Goal: Task Accomplishment & Management: Complete application form

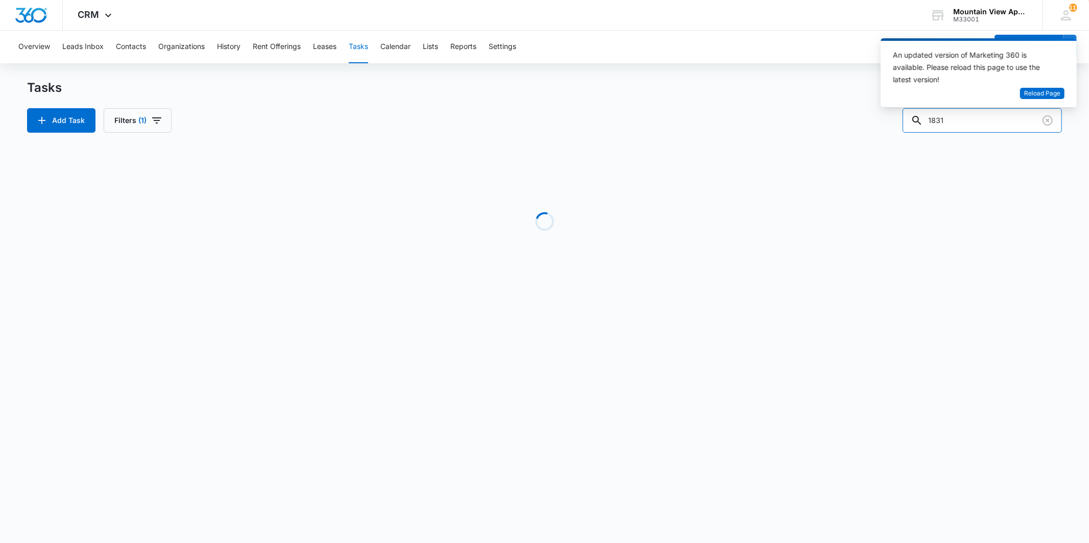
click at [965, 119] on input "1831" at bounding box center [982, 120] width 159 height 25
drag, startPoint x: 955, startPoint y: 121, endPoint x: 916, endPoint y: 119, distance: 39.4
click at [916, 119] on input "1831" at bounding box center [982, 120] width 159 height 25
type input "1801"
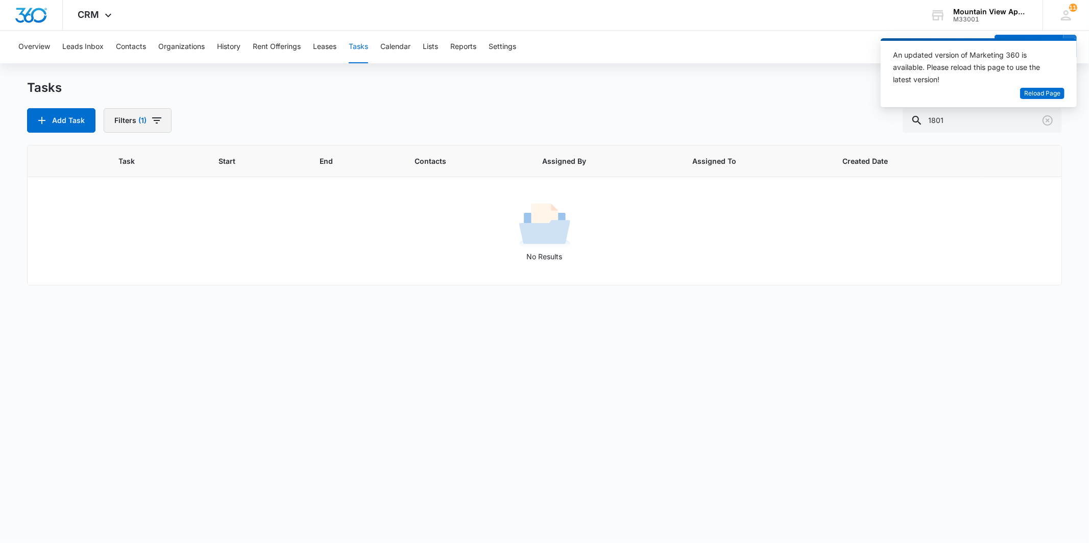
click at [141, 124] on button "Filters (1)" at bounding box center [138, 120] width 68 height 25
click at [137, 236] on div "Incomplete Complete" at bounding box center [174, 235] width 117 height 28
click at [137, 237] on label "Complete" at bounding box center [174, 242] width 117 height 11
click at [116, 243] on input "Complete" at bounding box center [116, 243] width 1 height 1
radio input "false"
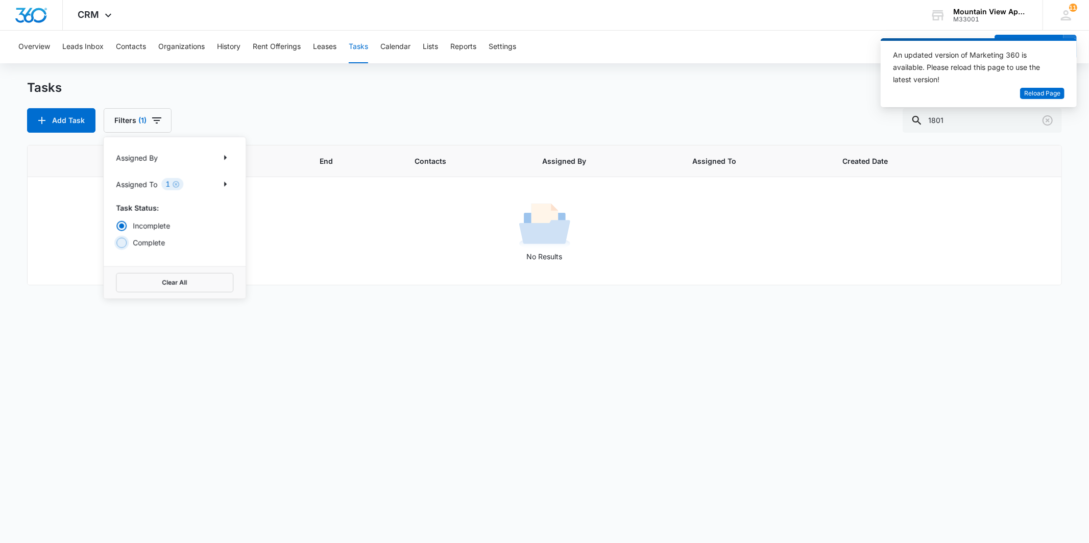
radio input "true"
click at [244, 116] on div "Add Task Filters (1) Assigned By Assigned To 1 Task Status: Incomplete Complete…" at bounding box center [544, 120] width 1035 height 25
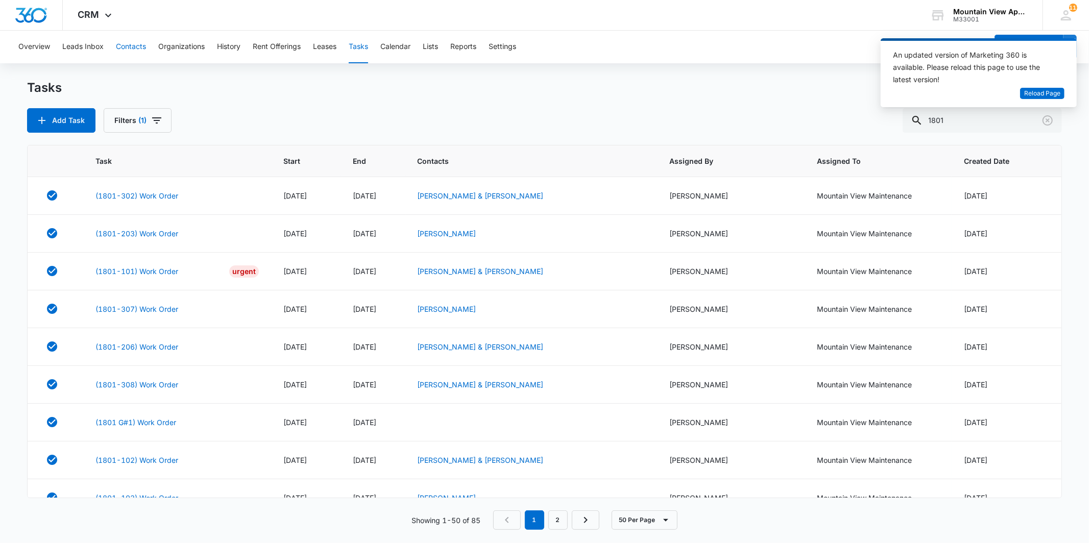
click at [134, 42] on button "Contacts" at bounding box center [131, 47] width 30 height 33
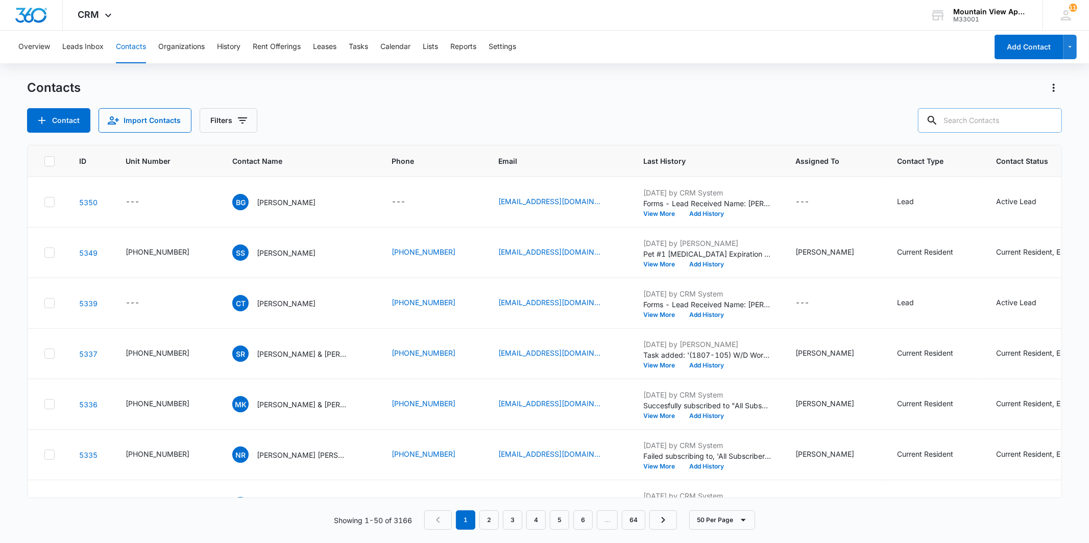
click at [969, 122] on input "text" at bounding box center [990, 120] width 144 height 25
type input "[PERSON_NAME]"
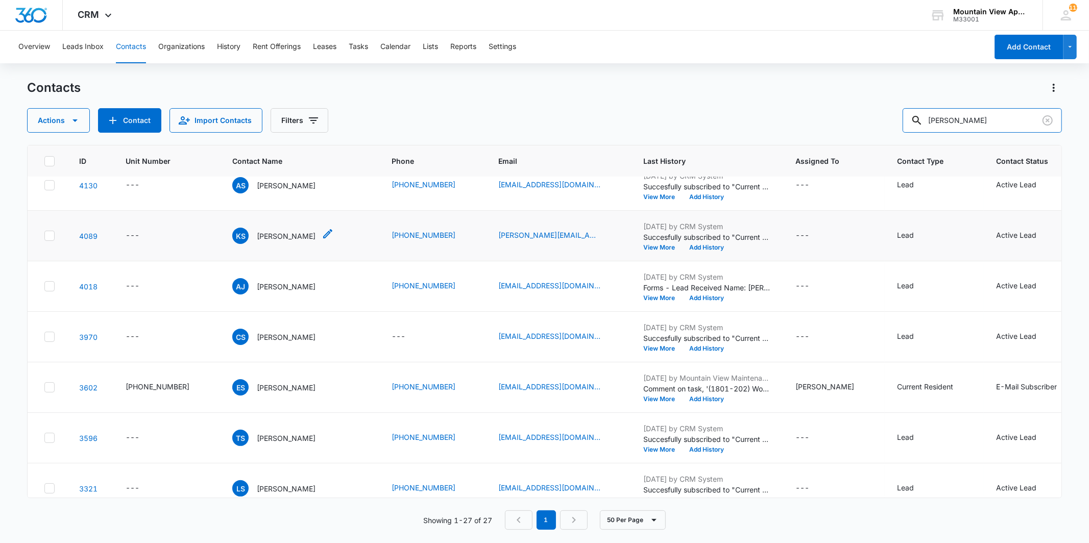
scroll to position [170, 0]
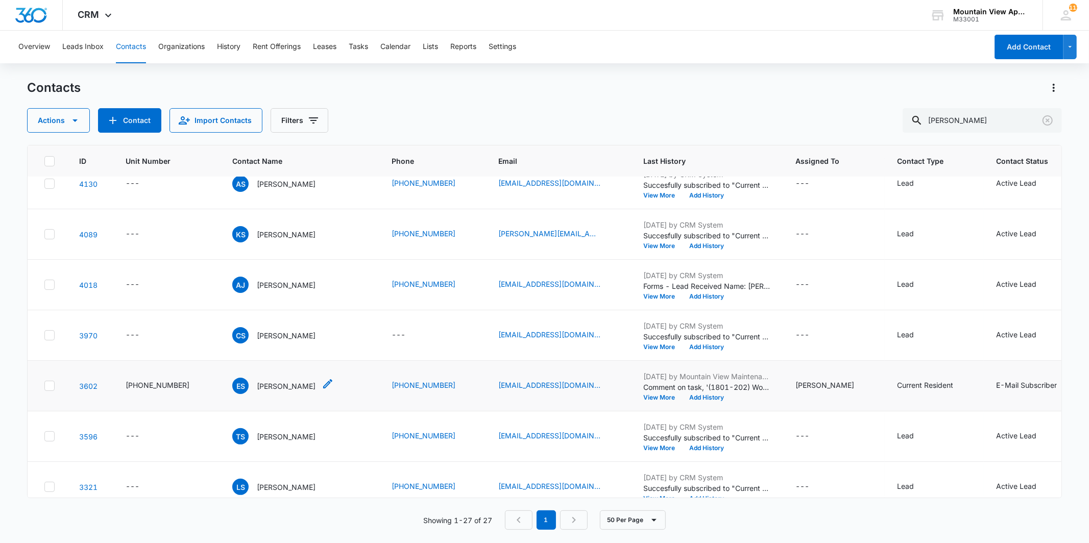
click at [276, 385] on p "[PERSON_NAME]" at bounding box center [286, 386] width 59 height 11
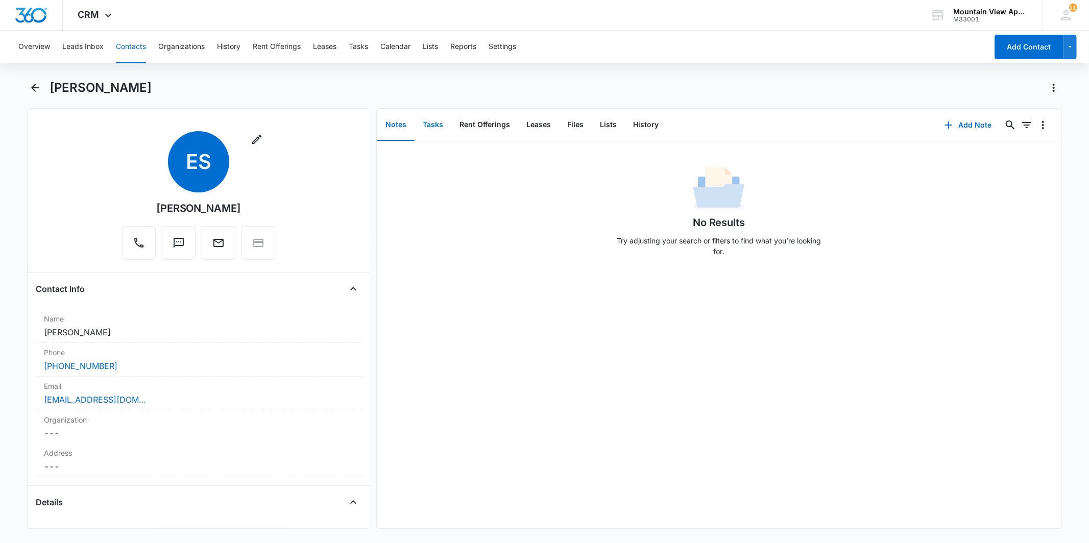
click at [432, 133] on button "Tasks" at bounding box center [433, 125] width 37 height 32
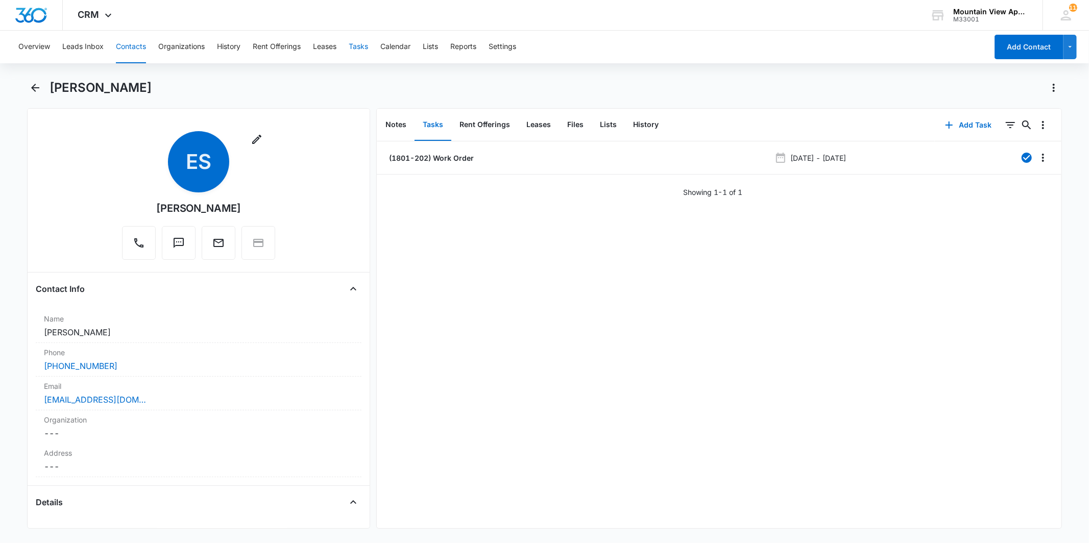
click at [367, 52] on button "Tasks" at bounding box center [358, 47] width 19 height 33
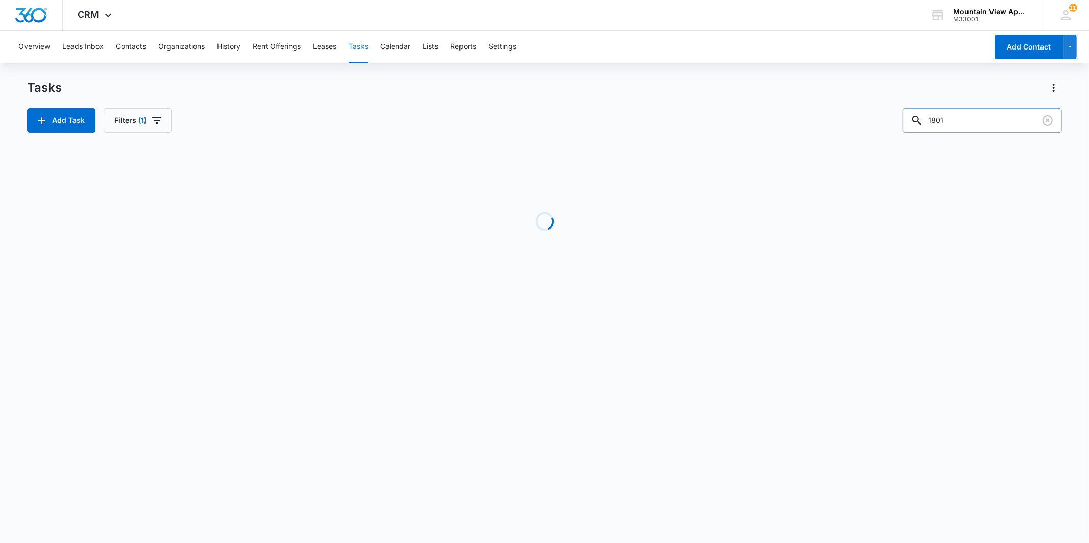
click at [978, 123] on input "1801" at bounding box center [982, 120] width 159 height 25
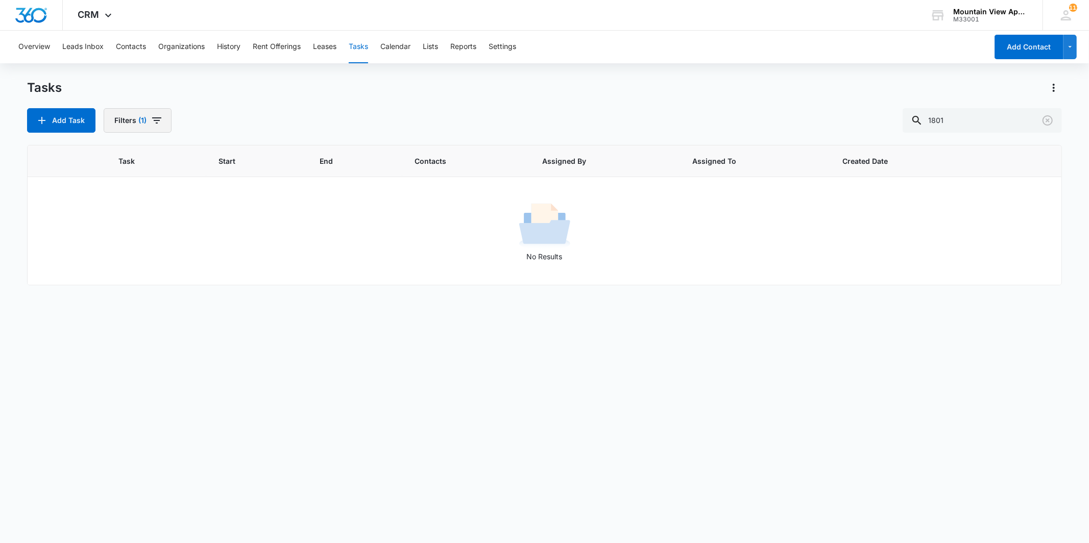
click at [150, 128] on button "Filters (1)" at bounding box center [138, 120] width 68 height 25
click at [147, 241] on label "Complete" at bounding box center [174, 242] width 117 height 11
click at [116, 243] on input "Complete" at bounding box center [116, 243] width 1 height 1
radio input "false"
radio input "true"
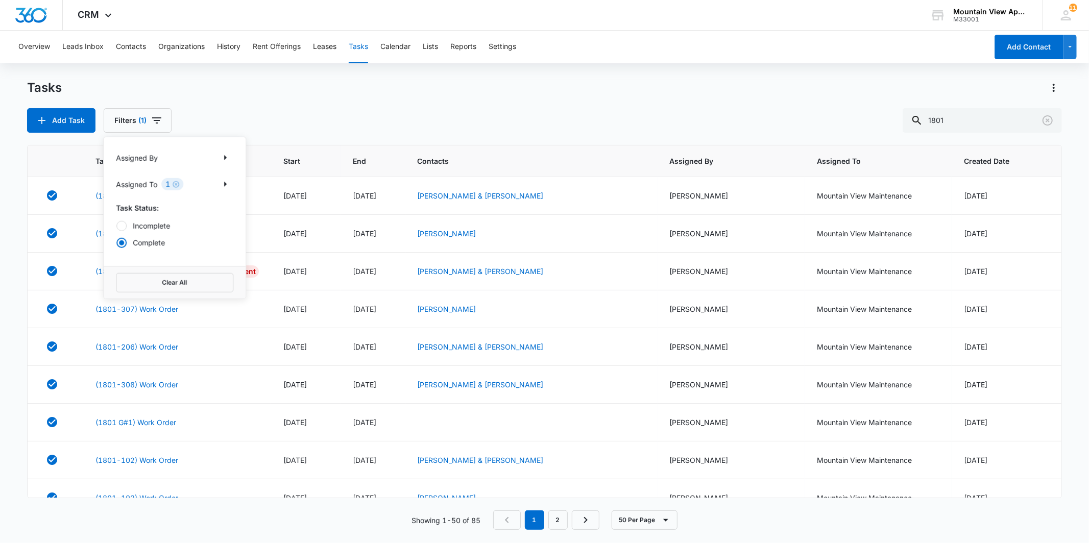
click at [507, 124] on div "Add Task Filters (1) Assigned By Assigned To 1 Task Status: Incomplete Complete…" at bounding box center [544, 120] width 1035 height 25
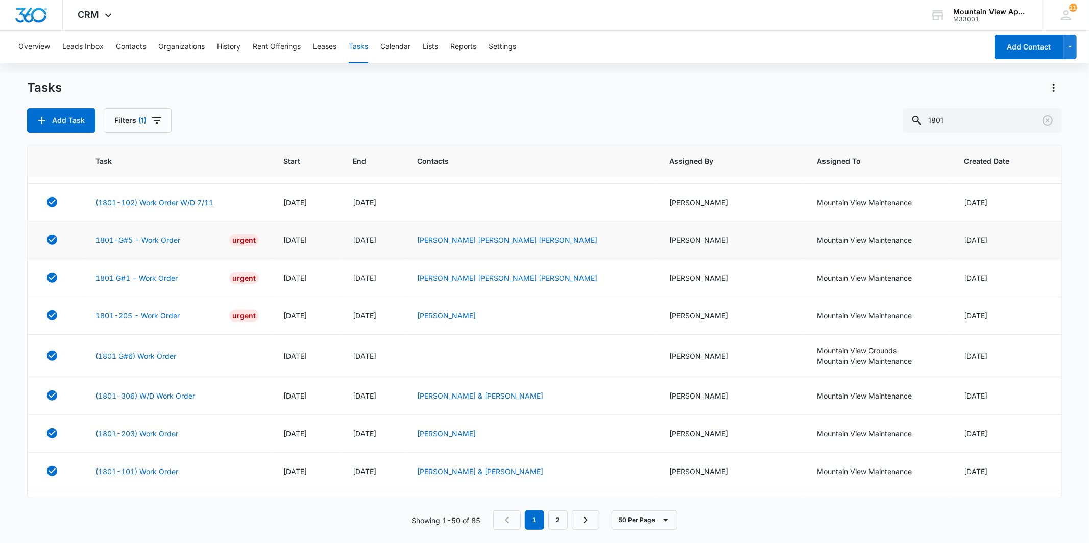
scroll to position [397, 0]
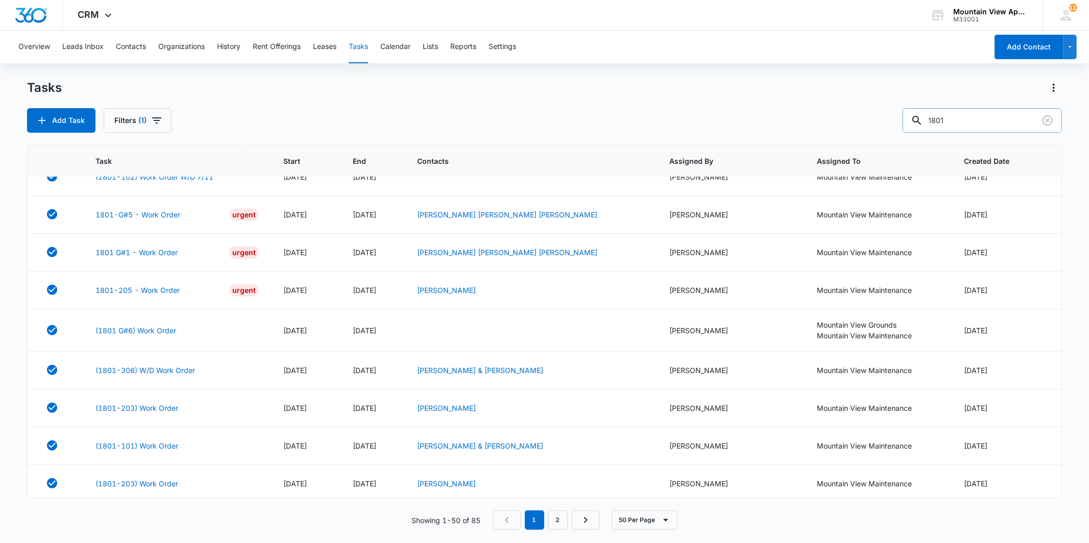
click at [966, 117] on input "1801" at bounding box center [982, 120] width 159 height 25
type input "1867"
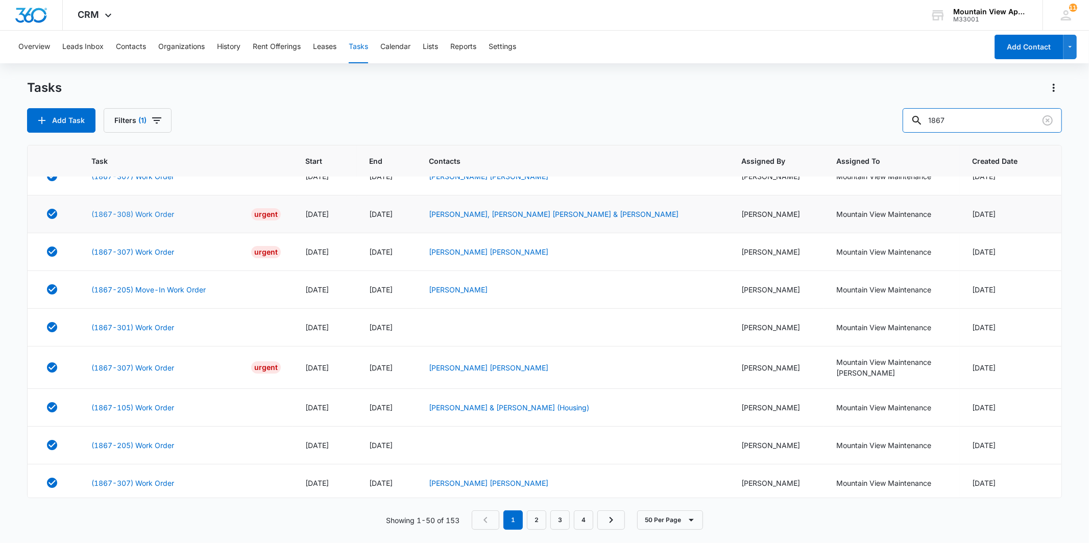
scroll to position [0, 0]
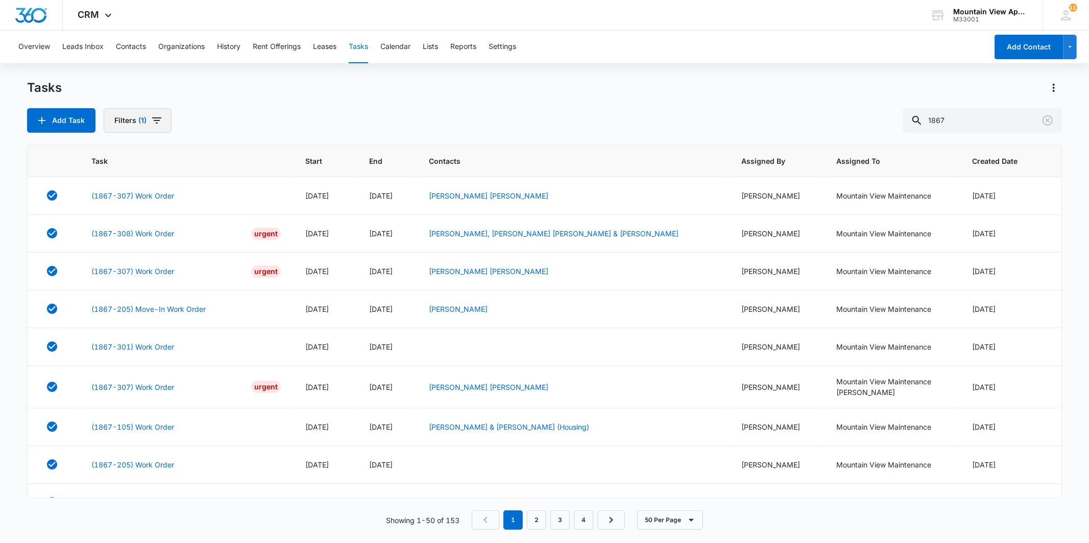
click at [155, 123] on icon "button" at bounding box center [156, 120] width 9 height 6
click at [149, 227] on label "Incomplete" at bounding box center [174, 226] width 117 height 11
click at [116, 226] on input "Incomplete" at bounding box center [116, 226] width 1 height 1
radio input "true"
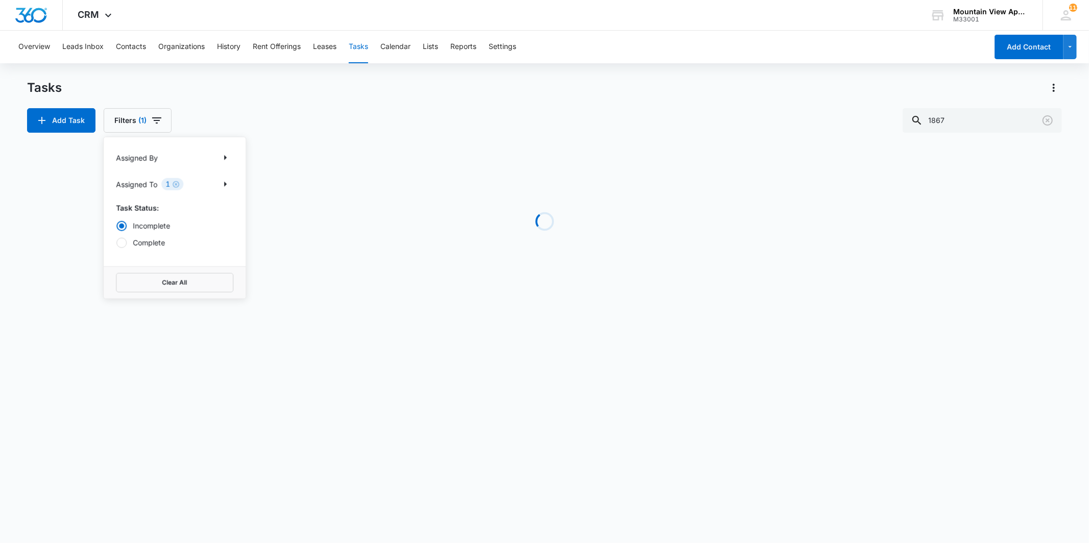
click at [285, 103] on div "Tasks Add Task Filters (1) Assigned By Assigned To 1 Task Status: Incomplete Co…" at bounding box center [544, 106] width 1035 height 53
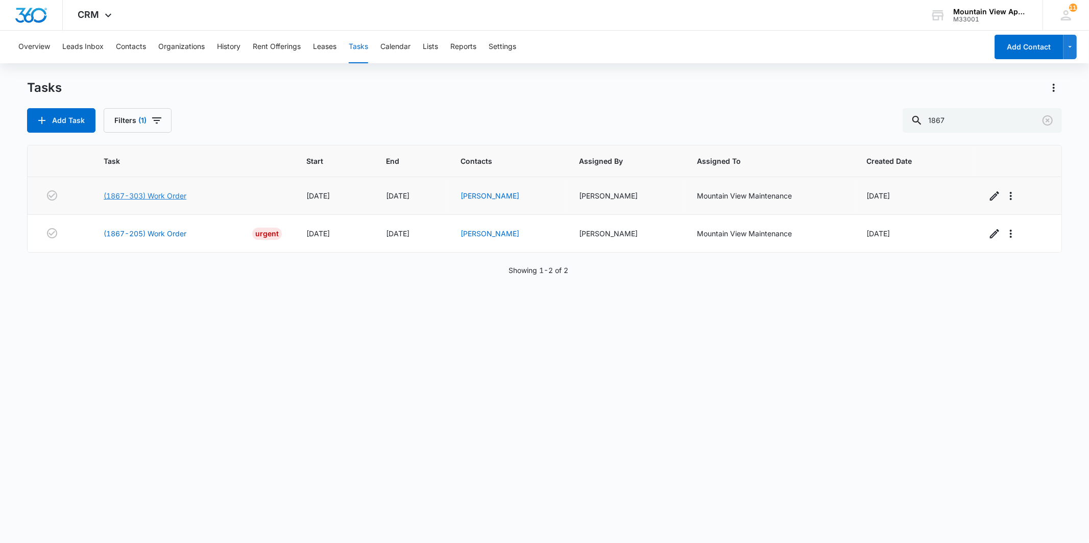
click at [159, 193] on link "(1867-303) Work Order" at bounding box center [145, 195] width 83 height 11
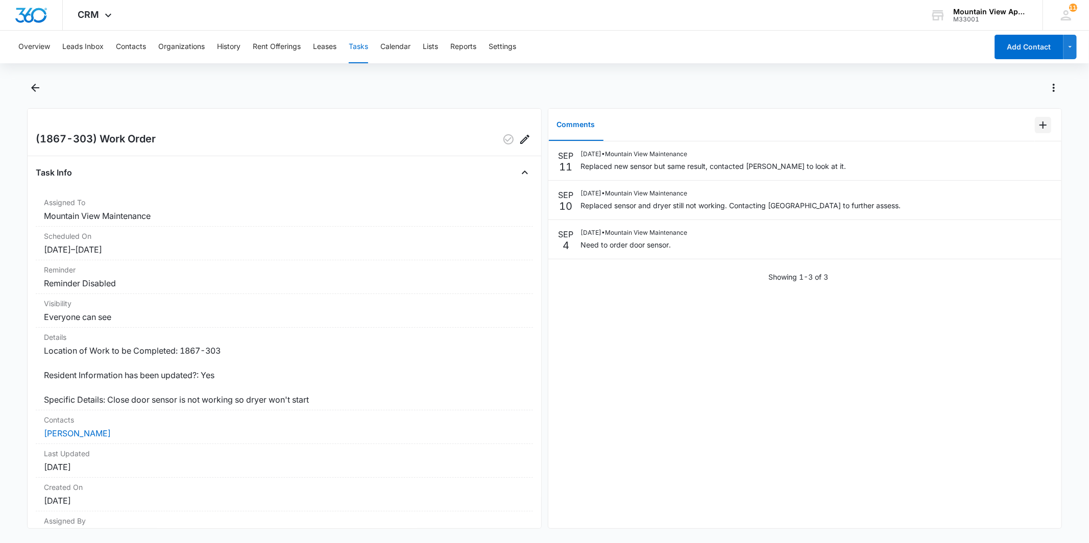
click at [1037, 119] on icon "Add Comment" at bounding box center [1043, 125] width 12 height 12
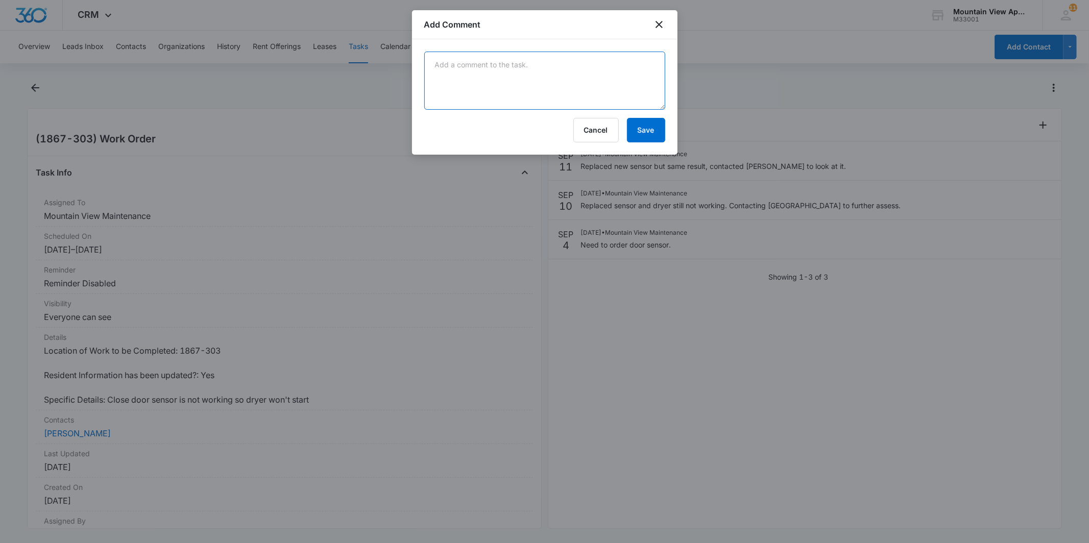
click at [595, 83] on textarea at bounding box center [544, 81] width 241 height 58
type textarea "T"
click at [516, 68] on textarea "[PERSON_NAME] came out" at bounding box center [544, 81] width 241 height 58
type textarea "[PERSON_NAME] came out and determined a new board will need to be installed"
click at [646, 127] on button "Save" at bounding box center [646, 130] width 38 height 25
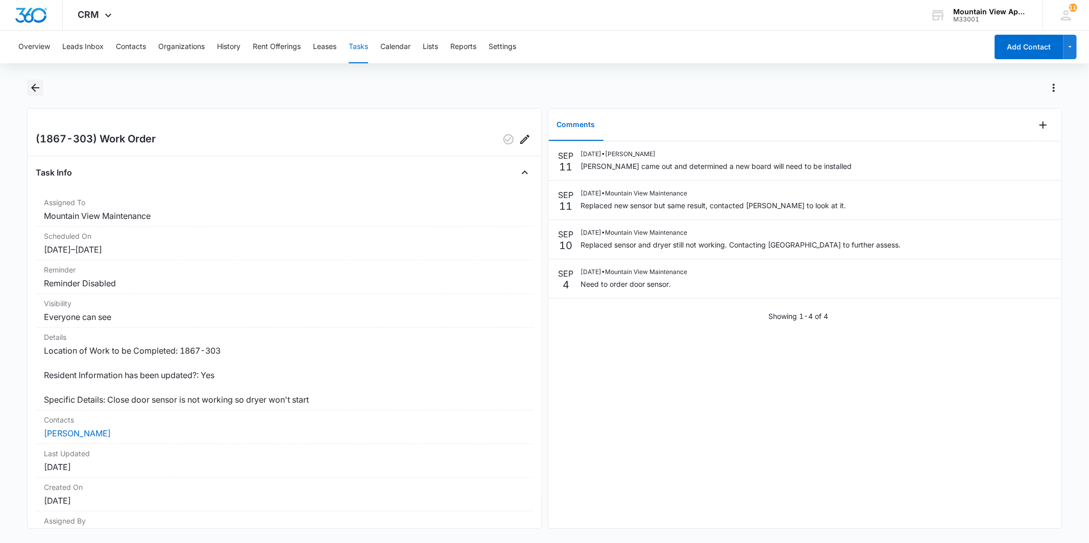
click at [34, 92] on icon "Back" at bounding box center [35, 88] width 12 height 12
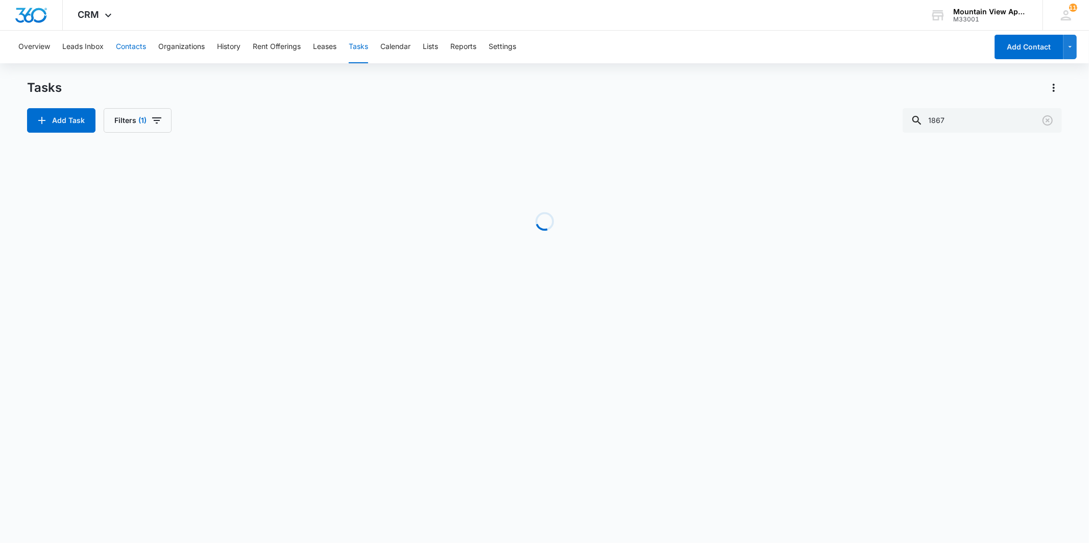
click at [138, 48] on button "Contacts" at bounding box center [131, 47] width 30 height 33
drag, startPoint x: 978, startPoint y: 125, endPoint x: 916, endPoint y: 124, distance: 62.8
click at [916, 124] on input "[PERSON_NAME]" at bounding box center [982, 120] width 159 height 25
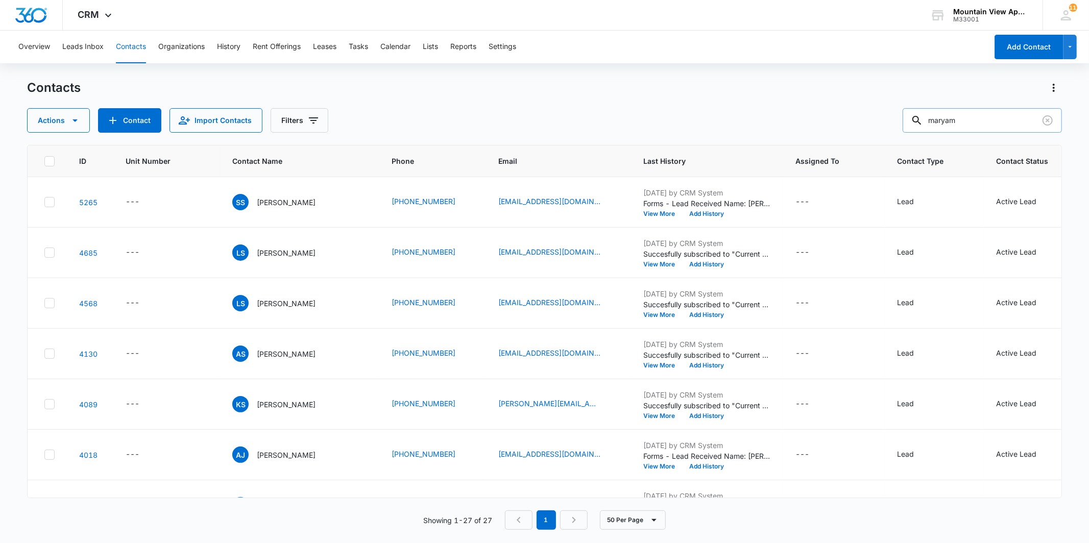
type input "maryam"
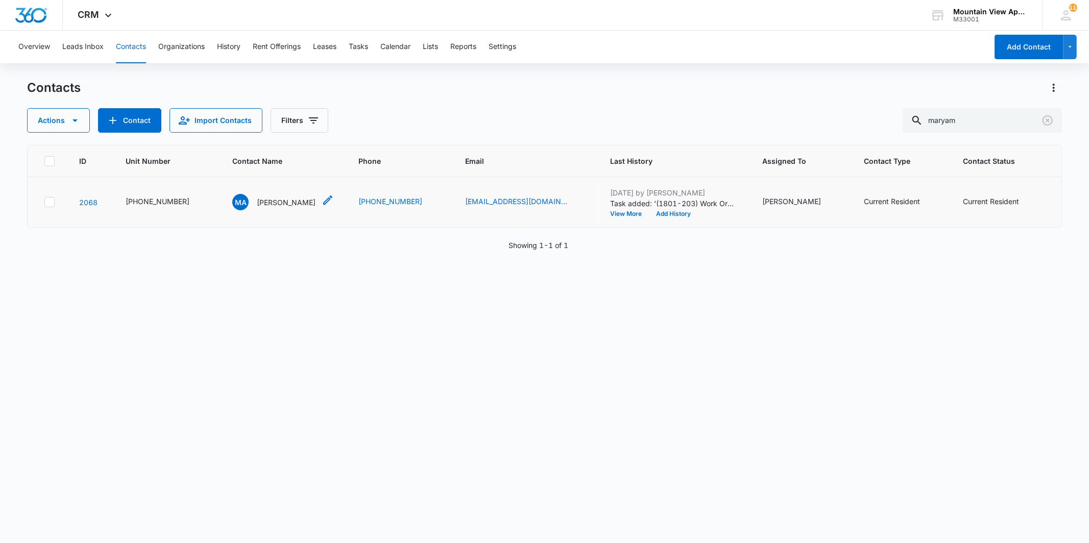
click at [264, 202] on p "[PERSON_NAME]" at bounding box center [286, 202] width 59 height 11
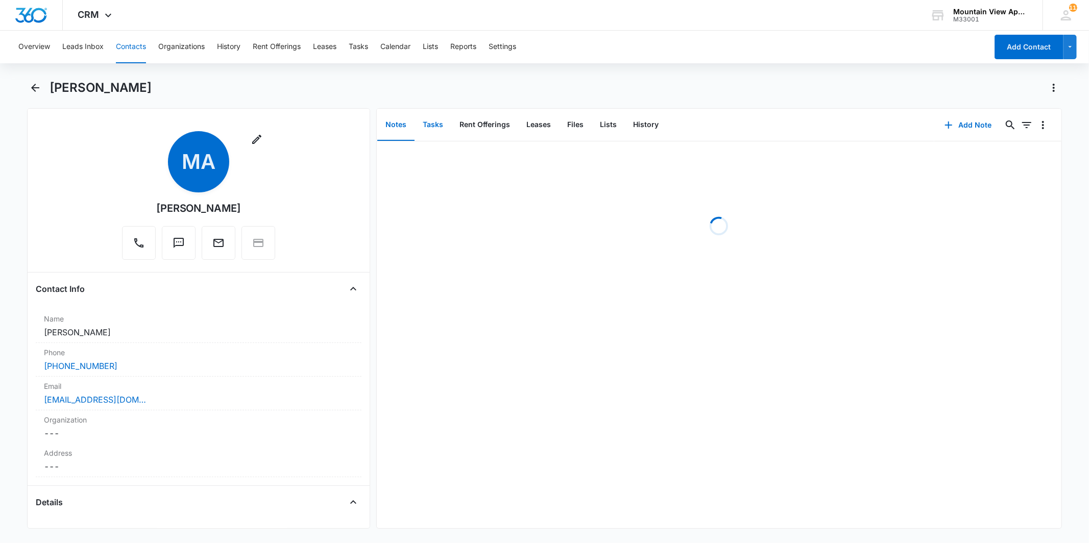
click at [435, 128] on button "Tasks" at bounding box center [433, 125] width 37 height 32
click at [957, 125] on button "Add Task" at bounding box center [968, 125] width 67 height 25
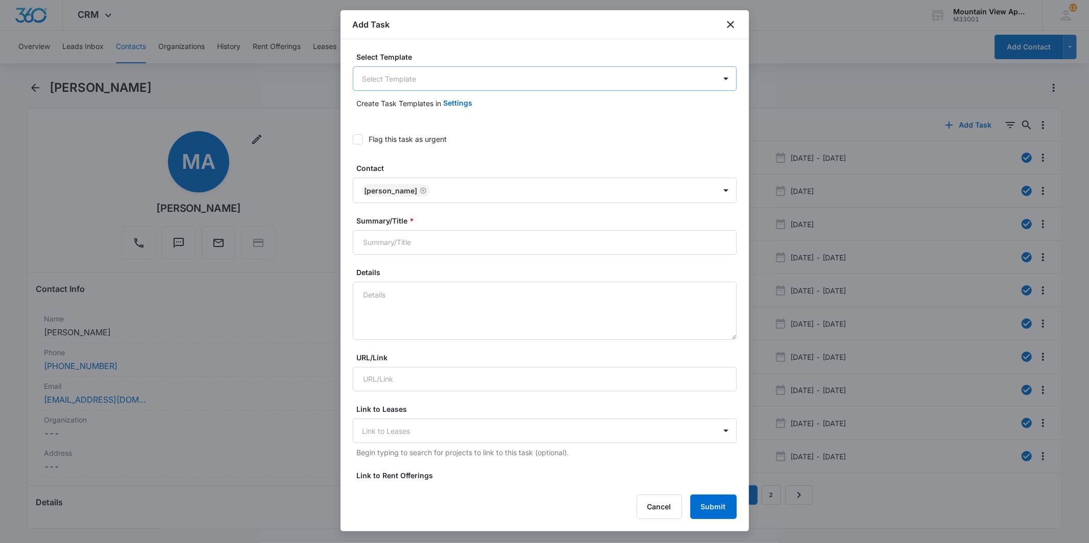
click at [502, 81] on body "CRM Apps Reputation Websites Forms CRM Email Social Content Ads Intelligence Fi…" at bounding box center [544, 271] width 1089 height 543
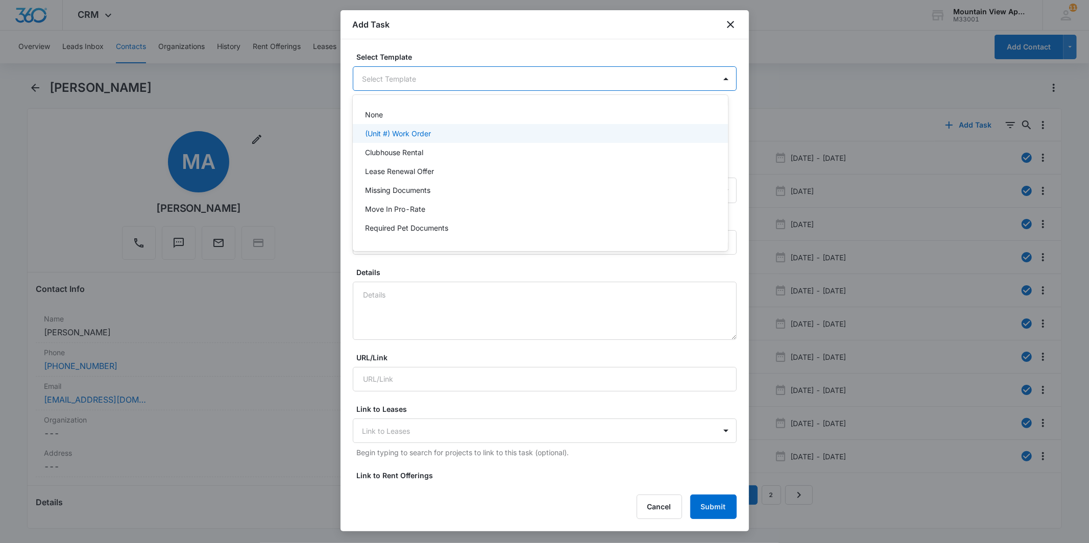
click at [498, 126] on div "(Unit #) Work Order" at bounding box center [540, 133] width 375 height 19
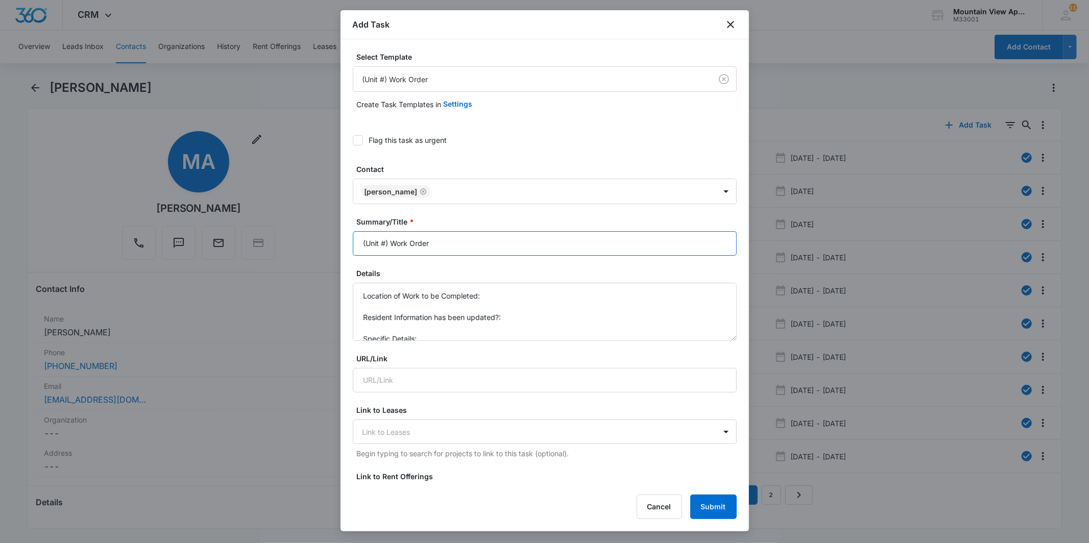
click at [382, 243] on input "(Unit #) Work Order" at bounding box center [545, 243] width 384 height 25
click at [388, 240] on input "(Unit #) Work Order" at bounding box center [545, 243] width 384 height 25
click at [385, 244] on input "(Unit #) Work Order" at bounding box center [545, 243] width 384 height 25
type input "(1801-203) Work Order"
click at [545, 290] on textarea "Location of Work to be Completed: Resident Information has been updated?: Speci…" at bounding box center [545, 312] width 384 height 58
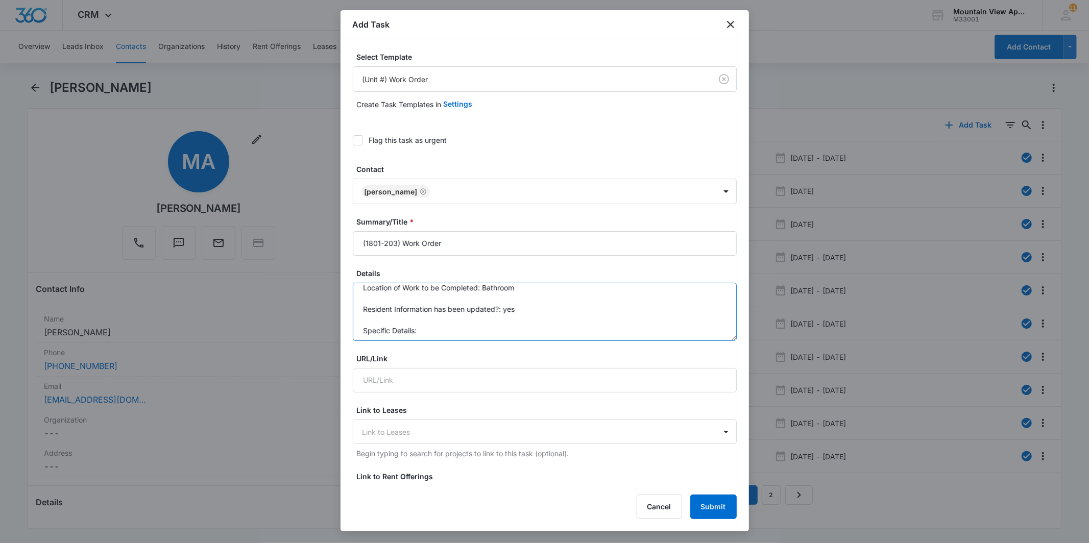
scroll to position [10, 0]
click at [472, 328] on textarea "Location of Work to be Completed: Bathroom Resident Information has been update…" at bounding box center [545, 312] width 384 height 58
paste textarea "My toilet has been vibrating/making noise pretty regularly. I think it’s an iss…"
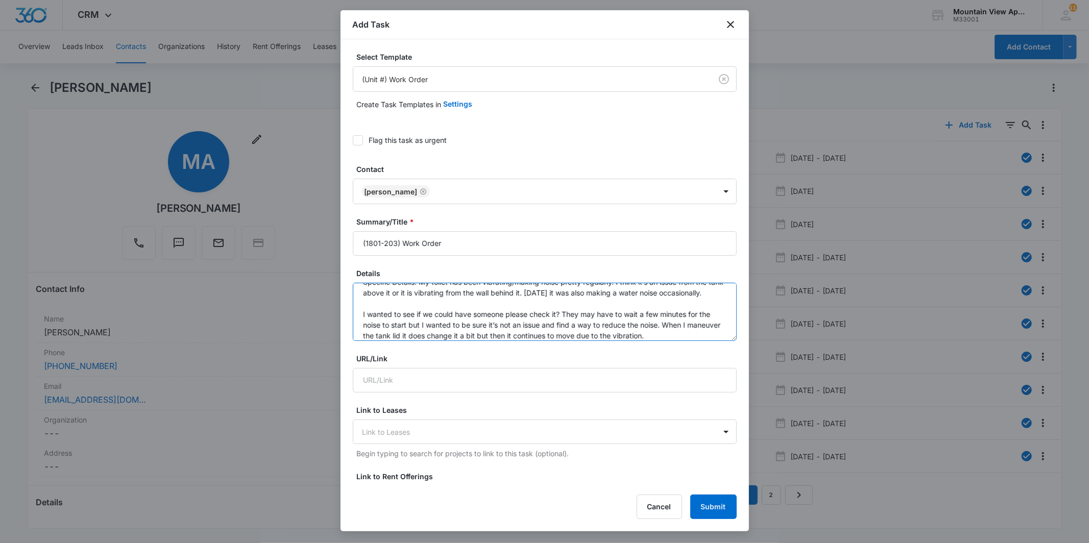
scroll to position [0, 0]
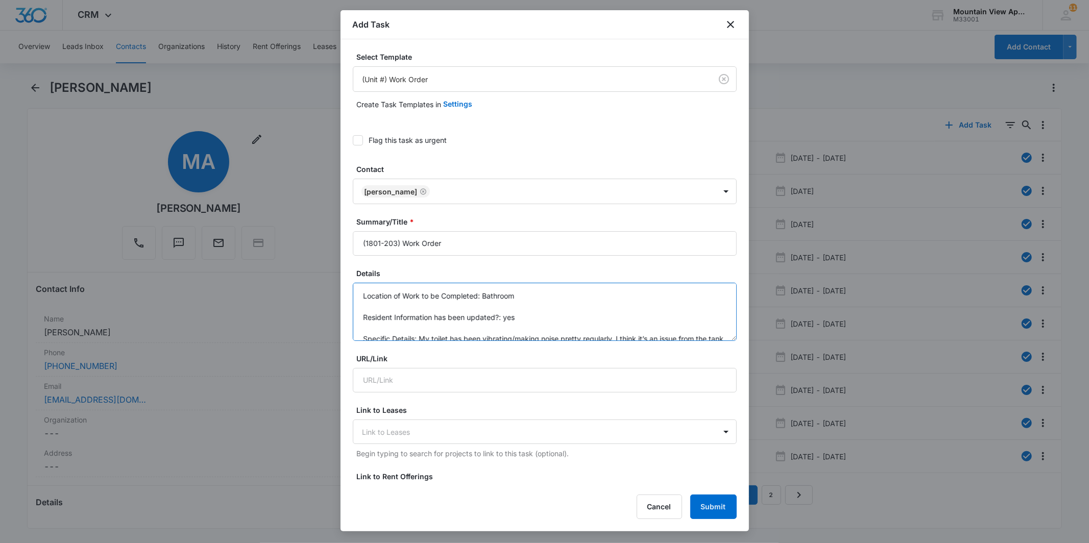
click at [421, 336] on textarea "Location of Work to be Completed: Bathroom Resident Information has been update…" at bounding box center [545, 312] width 384 height 58
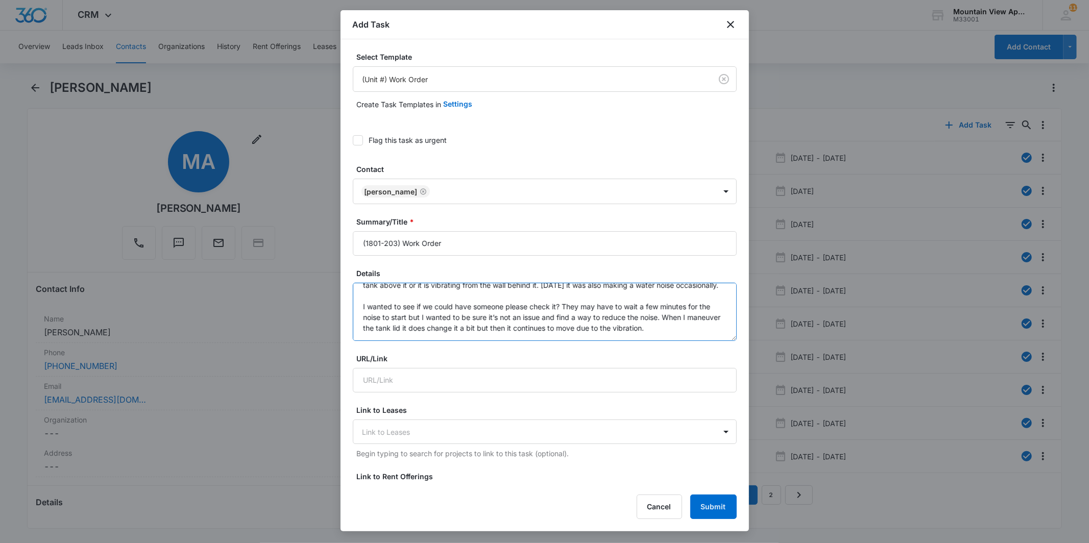
scroll to position [76, 0]
drag, startPoint x: 562, startPoint y: 302, endPoint x: 353, endPoint y: 300, distance: 209.4
click at [353, 300] on textarea "Location of Work to be Completed: Bathroom Resident Information has been update…" at bounding box center [545, 312] width 384 height 58
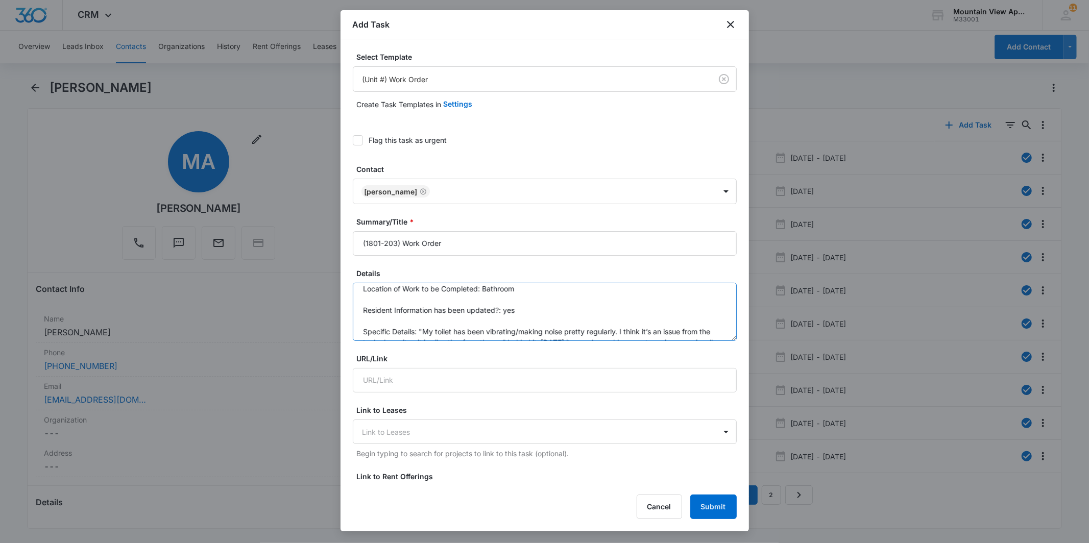
scroll to position [64, 0]
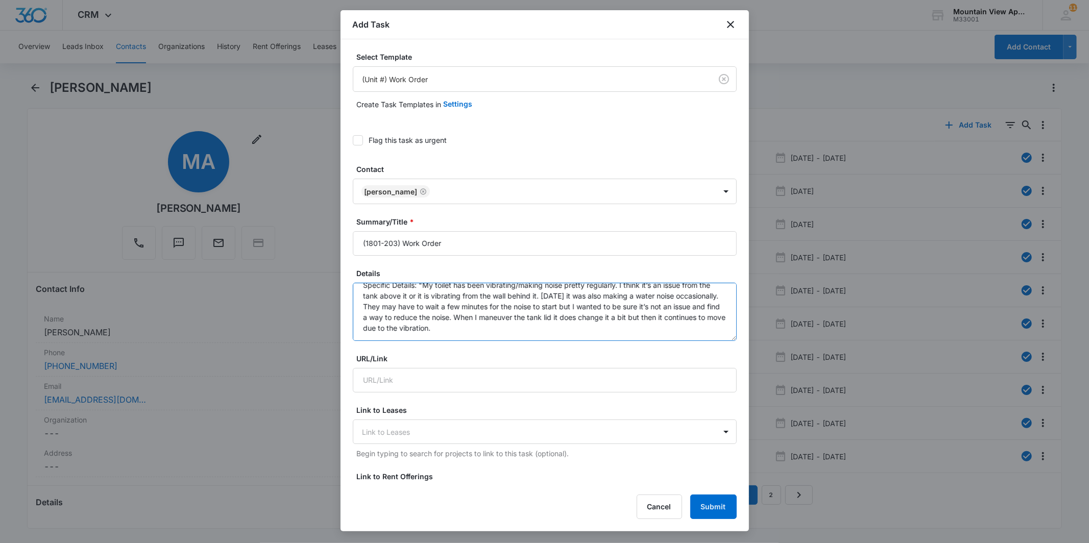
click at [595, 322] on textarea "Location of Work to be Completed: Bathroom Resident Information has been update…" at bounding box center [545, 312] width 384 height 58
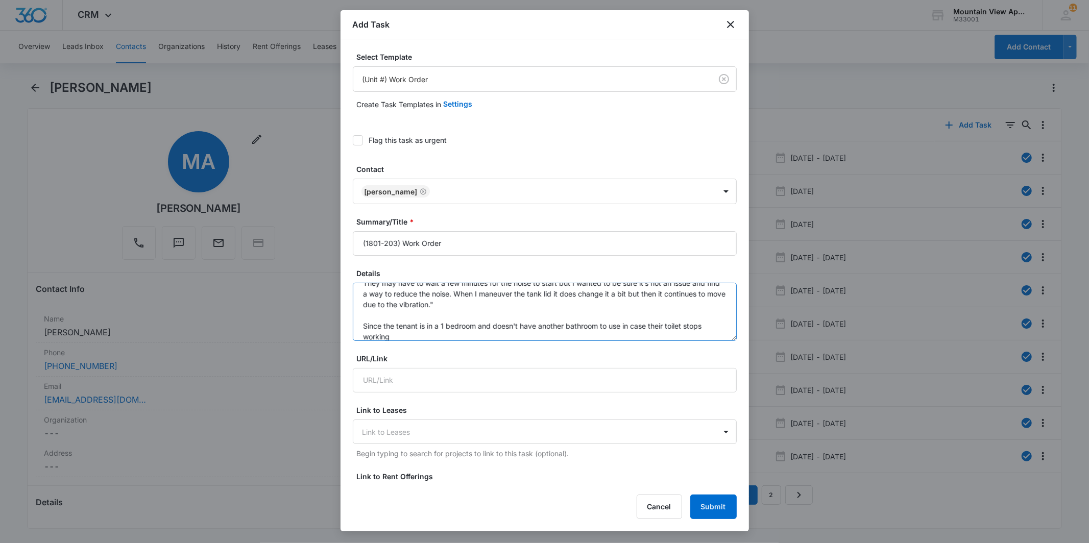
scroll to position [96, 0]
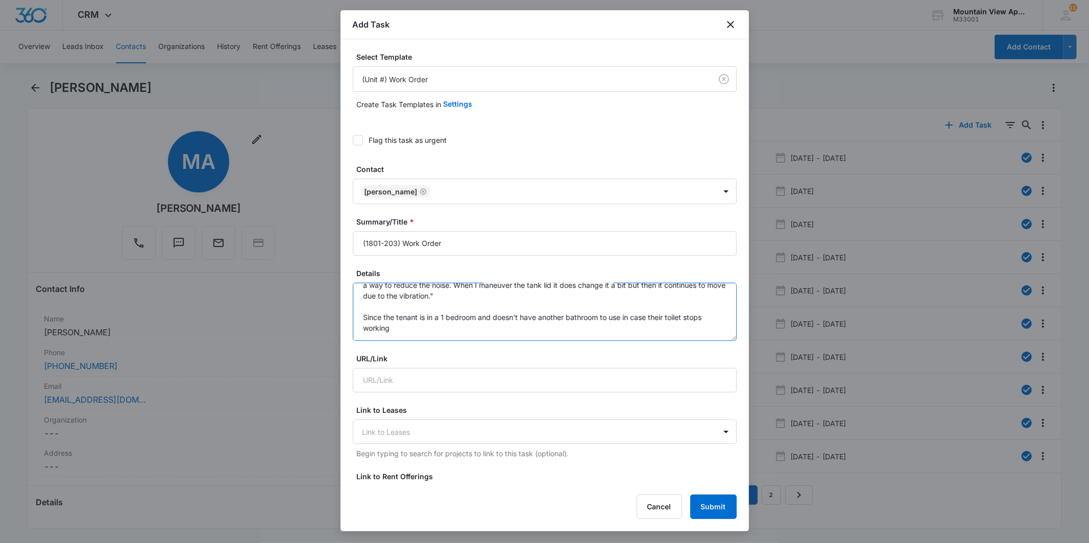
drag, startPoint x: 400, startPoint y: 334, endPoint x: 631, endPoint y: 308, distance: 231.8
click at [631, 308] on textarea "Location of Work to be Completed: Bathroom Resident Information has been update…" at bounding box center [545, 312] width 384 height 58
click at [414, 322] on textarea "Location of Work to be Completed: Bathroom Resident Information has been update…" at bounding box center [545, 312] width 384 height 58
drag, startPoint x: 436, startPoint y: 323, endPoint x: 424, endPoint y: 323, distance: 12.3
click at [424, 323] on textarea "Location of Work to be Completed: Bathroom Resident Information has been update…" at bounding box center [545, 312] width 384 height 58
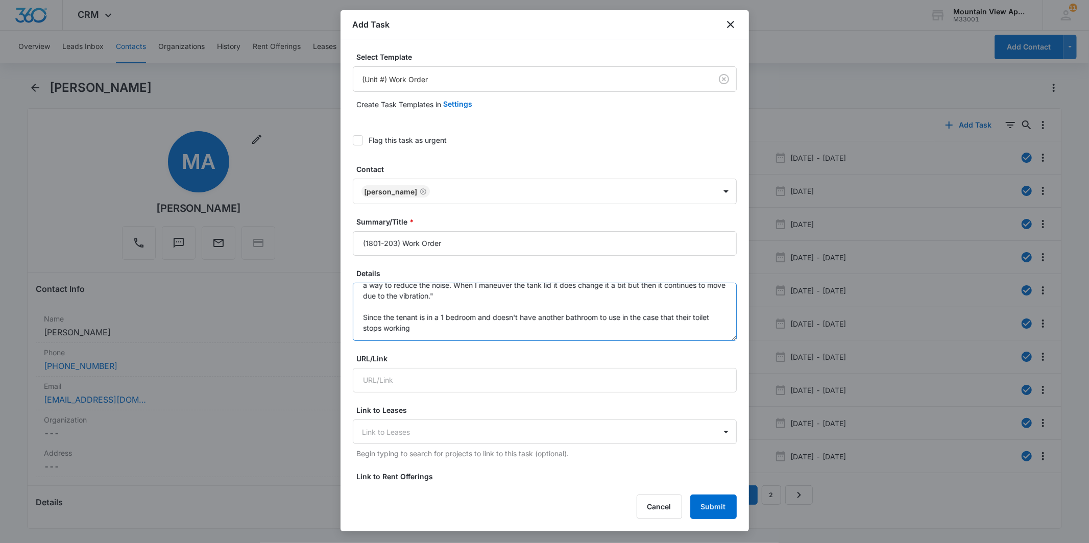
drag, startPoint x: 445, startPoint y: 310, endPoint x: 401, endPoint y: 314, distance: 44.0
click at [401, 314] on textarea "Location of Work to be Completed: Bathroom Resident Information has been update…" at bounding box center [545, 312] width 384 height 58
click at [441, 319] on textarea "Location of Work to be Completed: Bathroom Resident Information has been update…" at bounding box center [545, 312] width 384 height 58
drag, startPoint x: 446, startPoint y: 317, endPoint x: 621, endPoint y: 308, distance: 175.9
click at [621, 308] on textarea "Location of Work to be Completed: Bathroom Resident Information has been update…" at bounding box center [545, 312] width 384 height 58
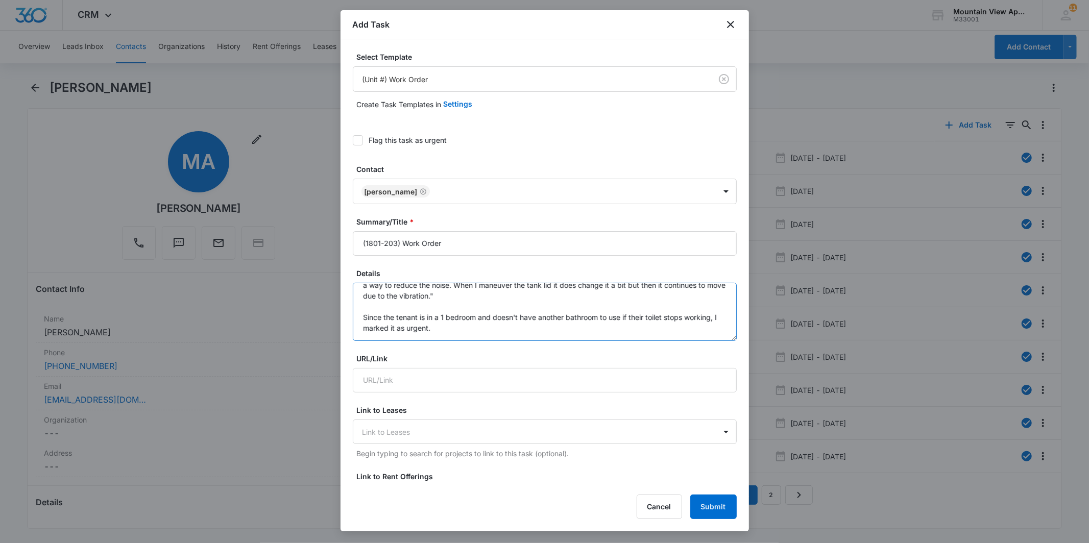
type textarea "Location of Work to be Completed: Bathroom Resident Information has been update…"
click at [374, 138] on div "Flag this task as urgent" at bounding box center [408, 140] width 78 height 11
click at [353, 140] on input "Flag this task as urgent" at bounding box center [353, 140] width 0 height 0
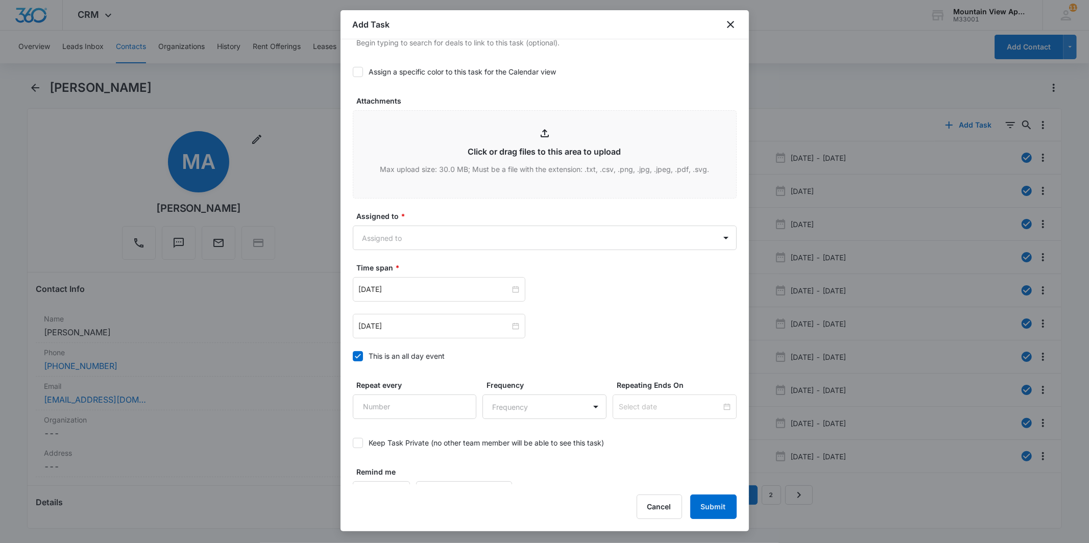
scroll to position [498, 0]
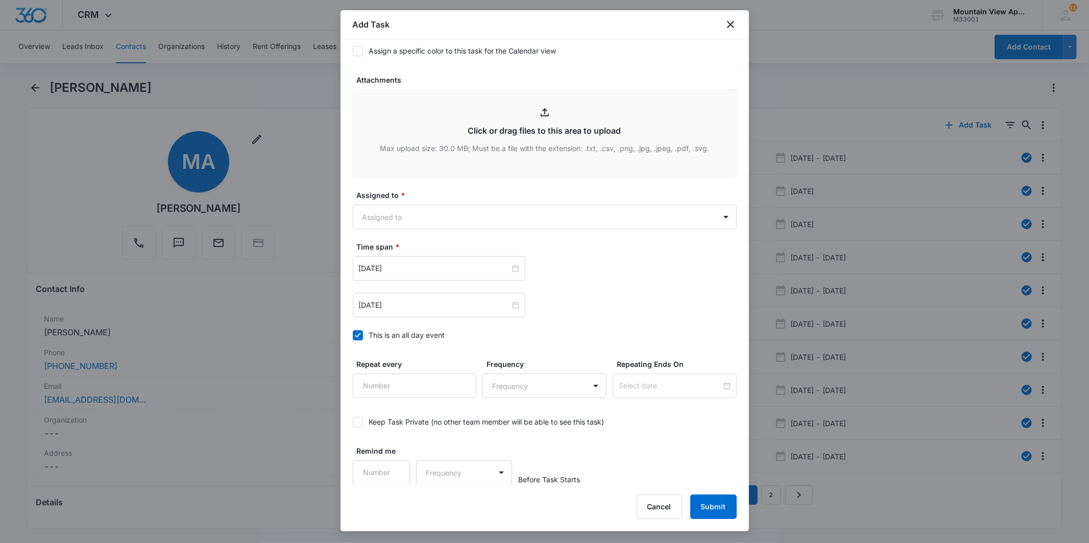
drag, startPoint x: 493, startPoint y: 245, endPoint x: 491, endPoint y: 235, distance: 10.4
click at [492, 244] on label "Time span *" at bounding box center [549, 247] width 384 height 11
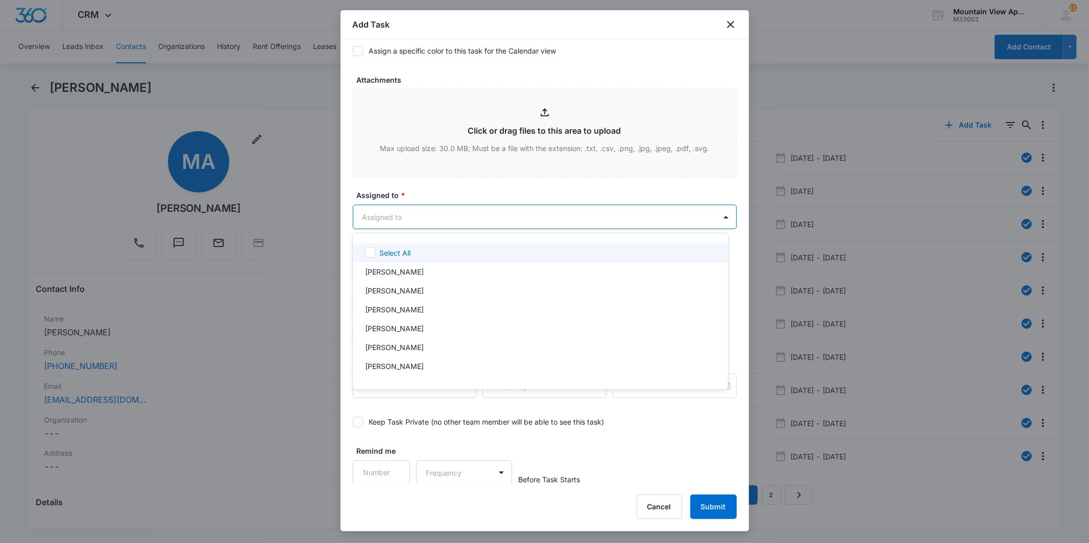
click at [490, 223] on body "CRM Apps Reputation Websites Forms CRM Email Social Content Ads Intelligence Fi…" at bounding box center [544, 271] width 1089 height 543
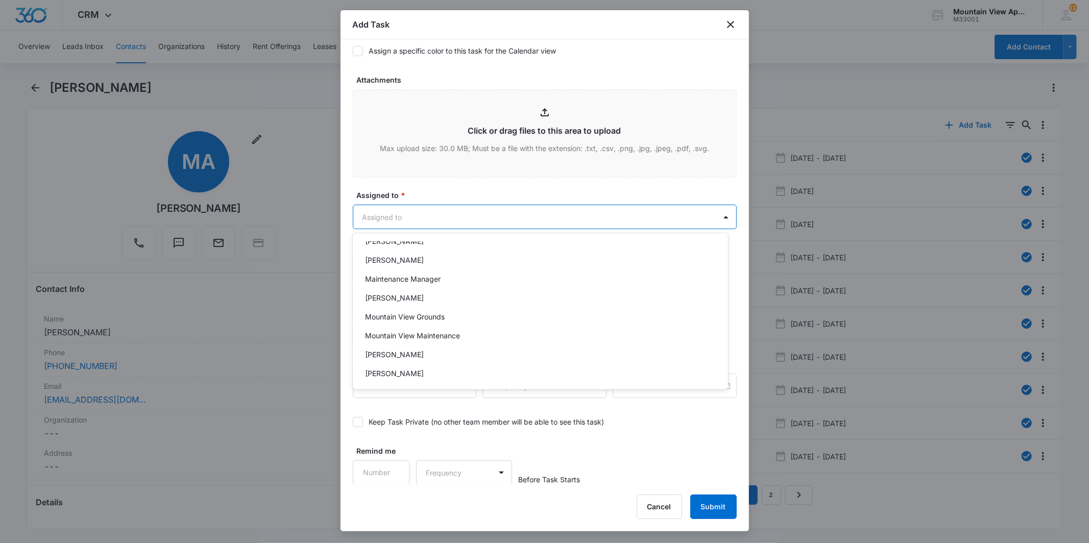
scroll to position [222, 0]
click at [507, 334] on div "Mountain View Maintenance" at bounding box center [539, 333] width 349 height 11
click at [548, 208] on div at bounding box center [544, 271] width 1089 height 543
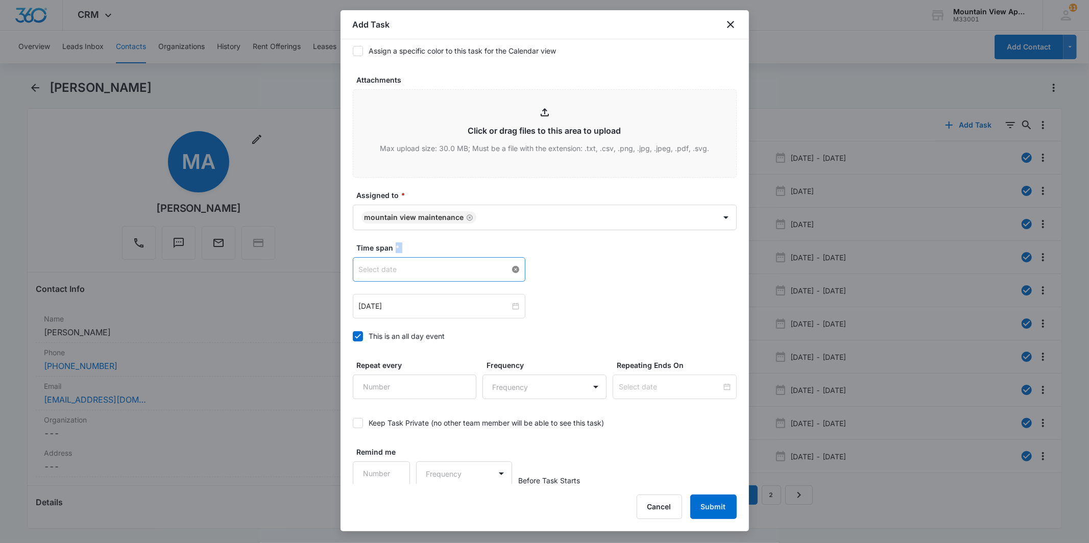
click at [511, 272] on div at bounding box center [439, 269] width 160 height 11
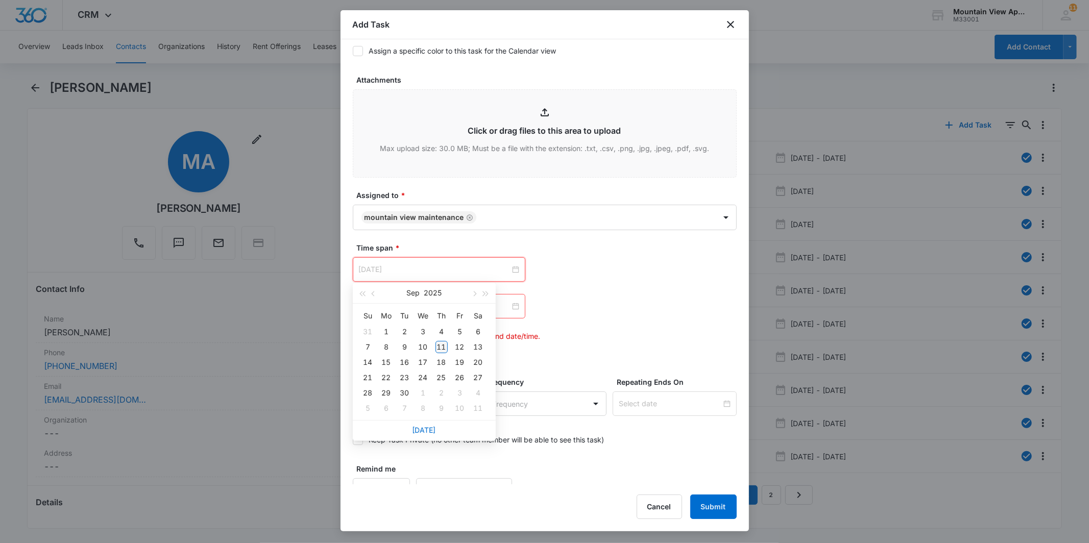
type input "[DATE]"
click at [440, 347] on div "11" at bounding box center [442, 347] width 12 height 12
click at [509, 306] on div at bounding box center [439, 306] width 160 height 11
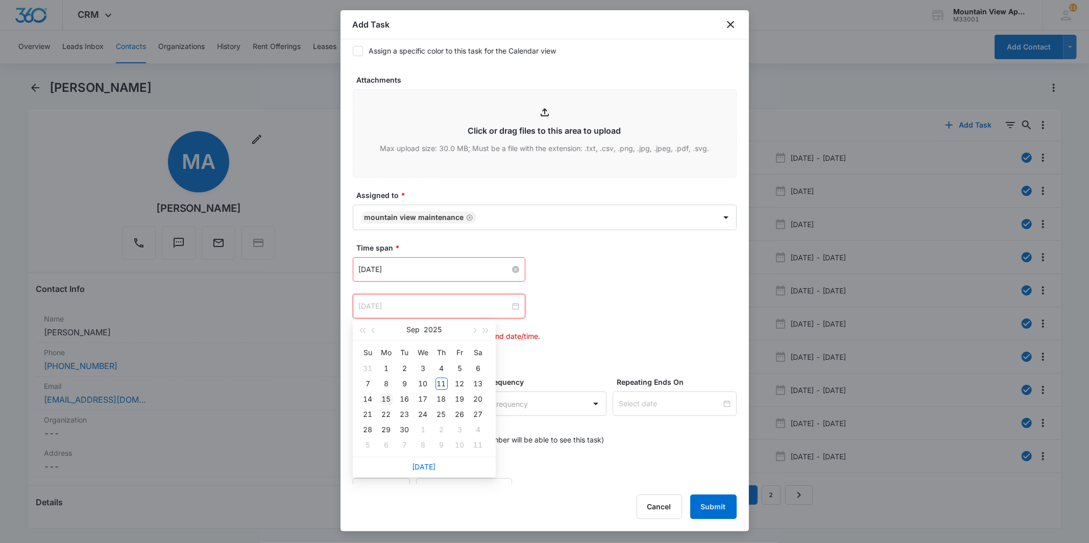
type input "[DATE]"
click at [386, 397] on div "15" at bounding box center [386, 399] width 12 height 12
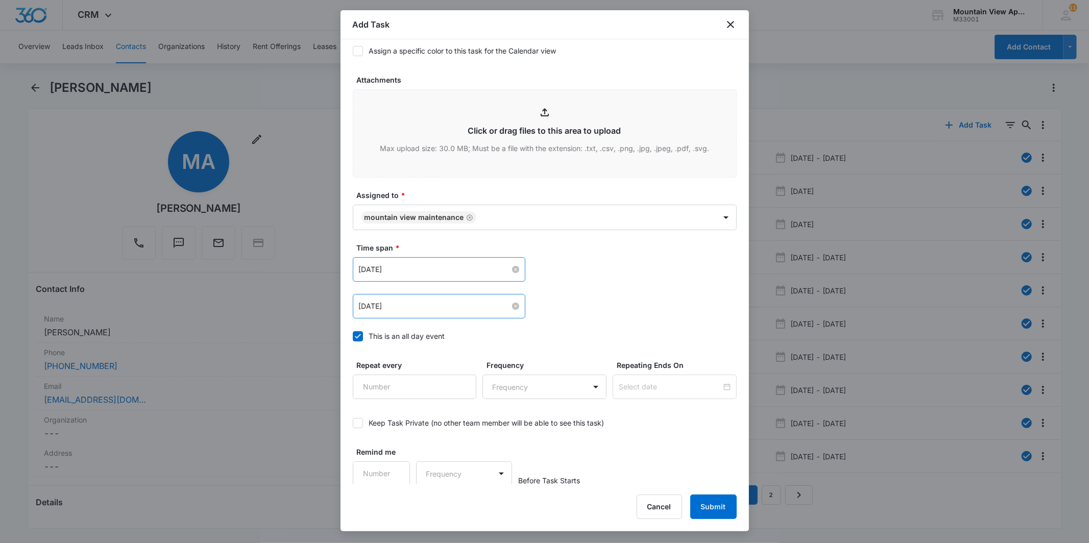
click at [573, 293] on div "[DATE] [DATE] Su Mo Tu We Th Fr Sa 31 1 2 3 4 5 6 7 8 9 10 11 12 13 14 15 16 17…" at bounding box center [545, 287] width 384 height 61
click at [698, 498] on button "Submit" at bounding box center [713, 507] width 46 height 25
